Goal: Navigation & Orientation: Find specific page/section

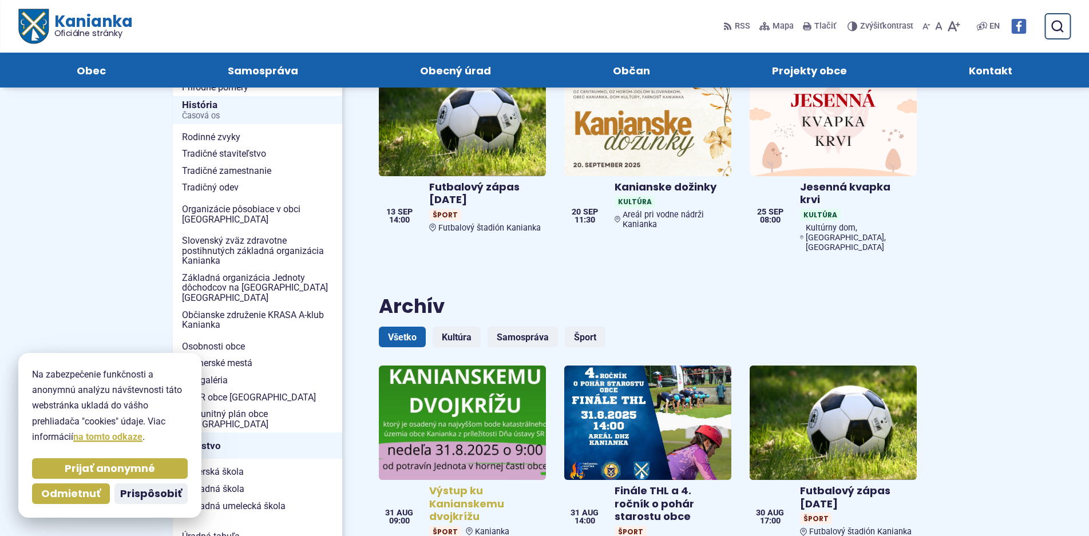
scroll to position [172, 0]
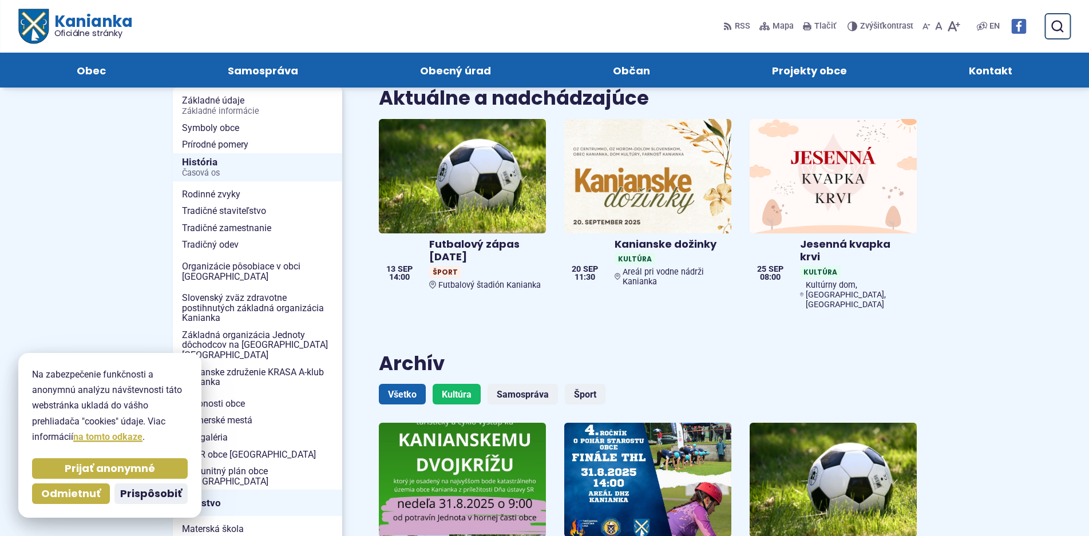
click at [459, 384] on link "Kultúra" at bounding box center [457, 394] width 48 height 21
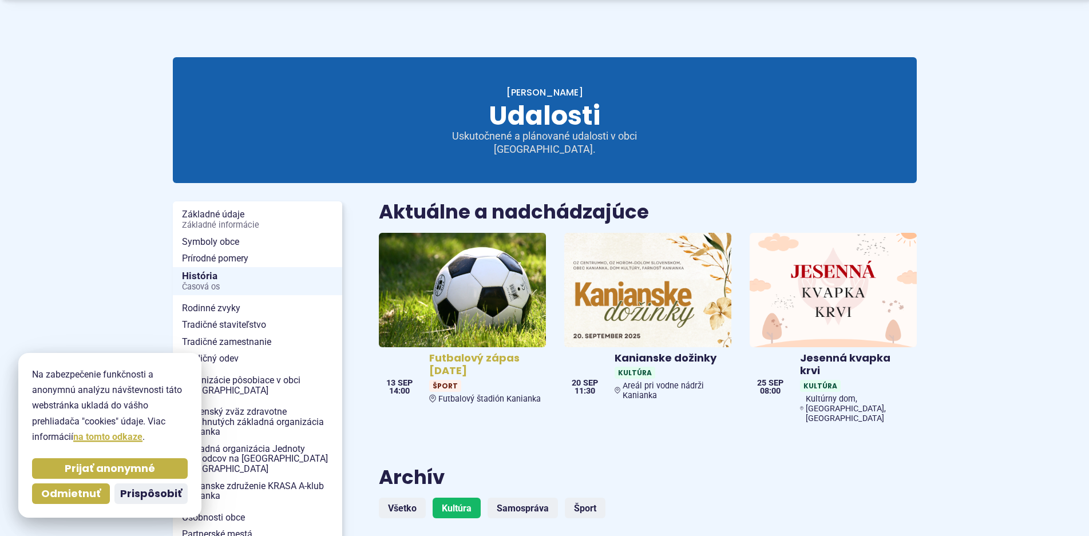
scroll to position [172, 0]
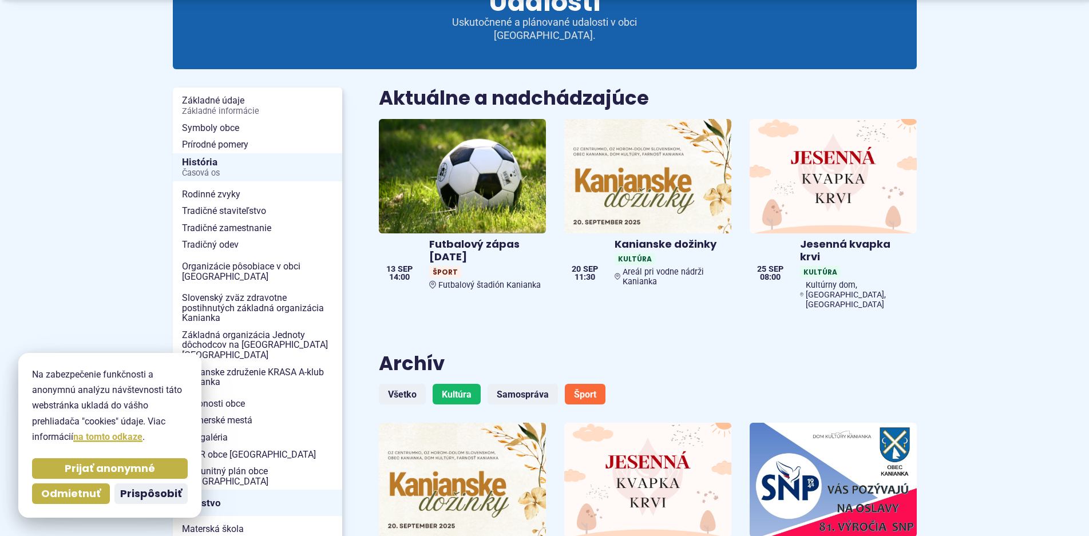
click at [582, 384] on link "Šport" at bounding box center [585, 394] width 41 height 21
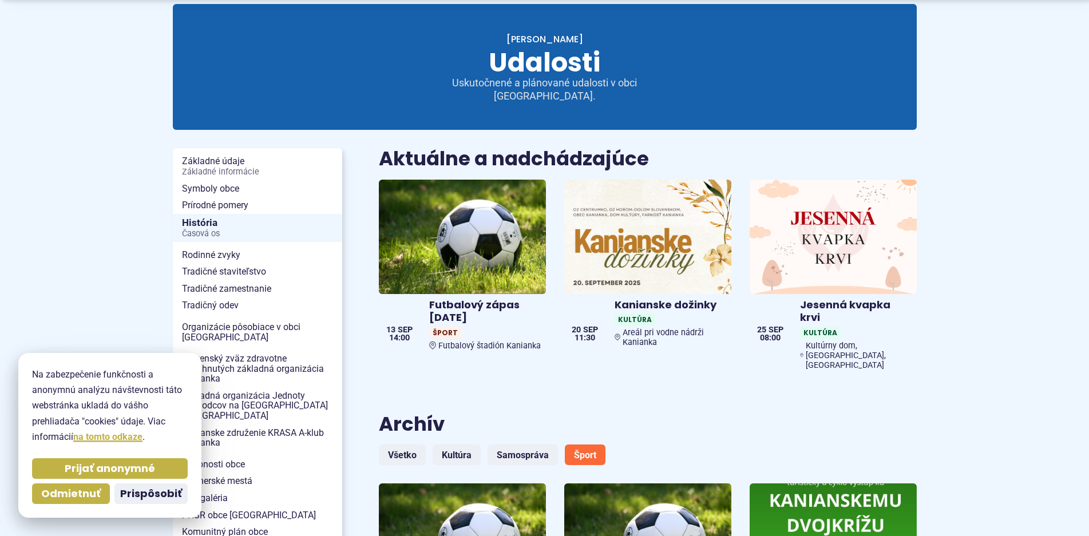
scroll to position [114, 0]
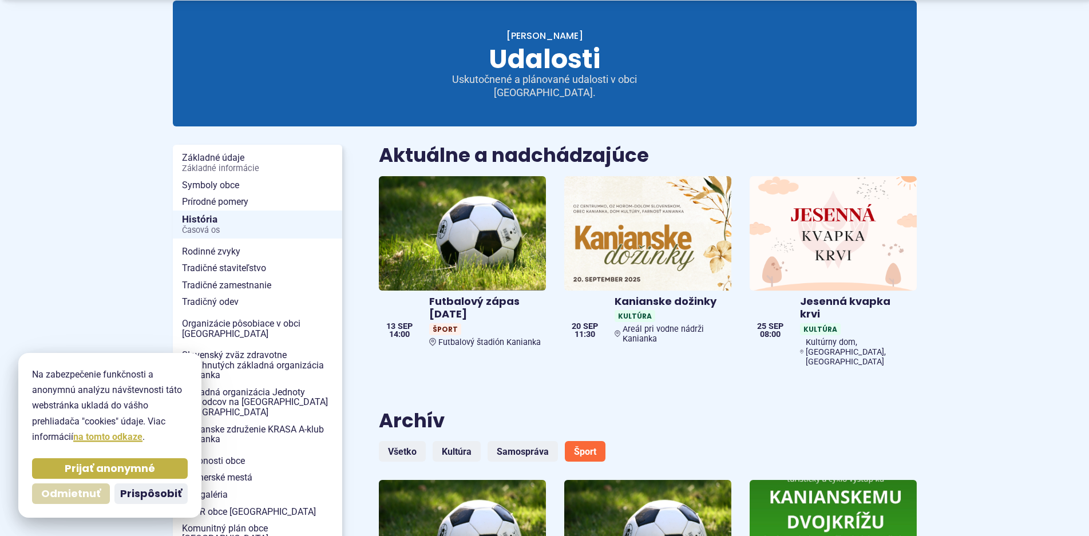
click at [81, 491] on span "Odmietnuť" at bounding box center [70, 493] width 59 height 13
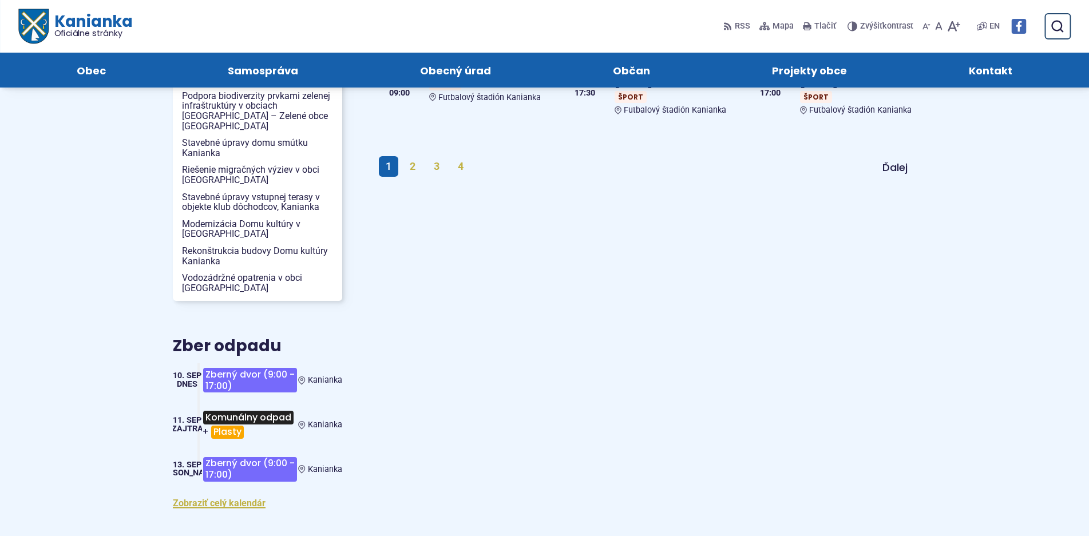
scroll to position [1144, 0]
